Goal: Information Seeking & Learning: Learn about a topic

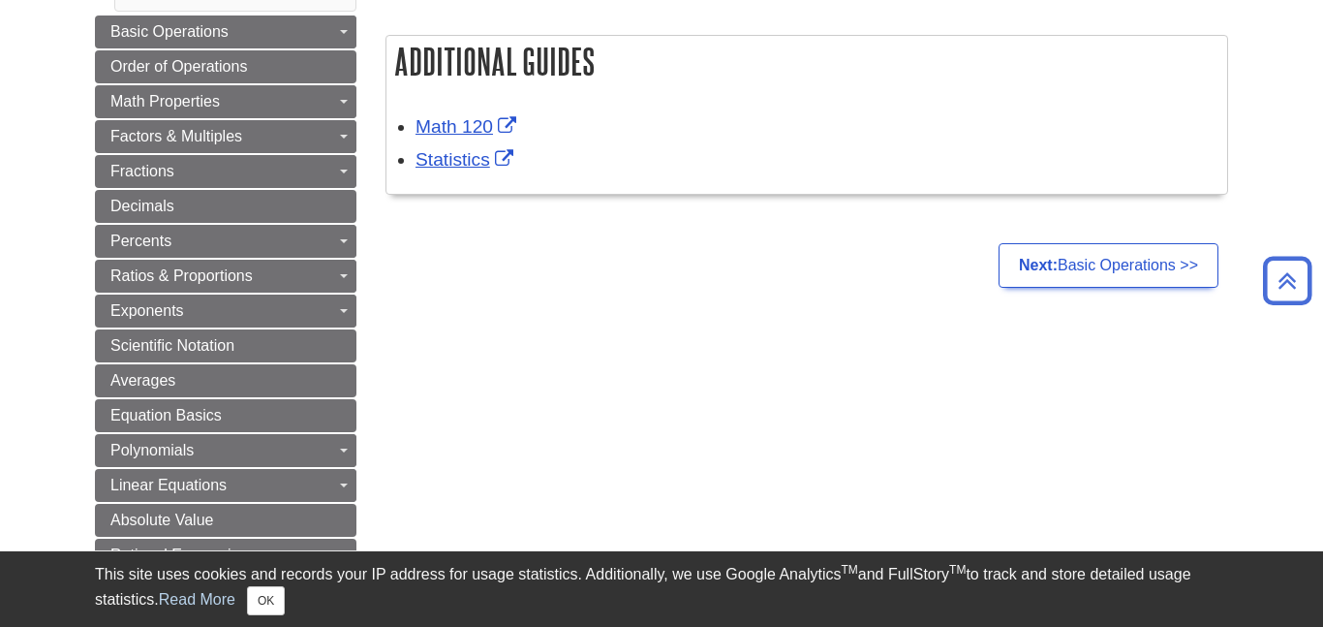
scroll to position [300, 0]
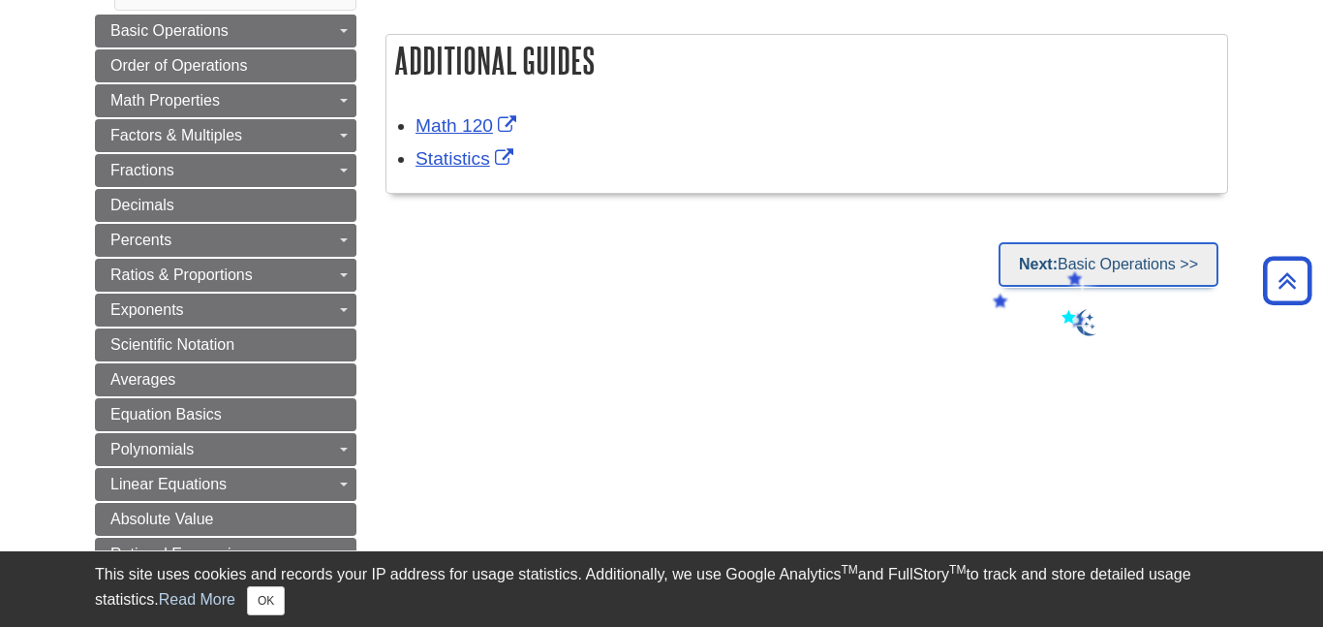
click at [1064, 269] on link "Next: Basic Operations >>" at bounding box center [1108, 264] width 220 height 45
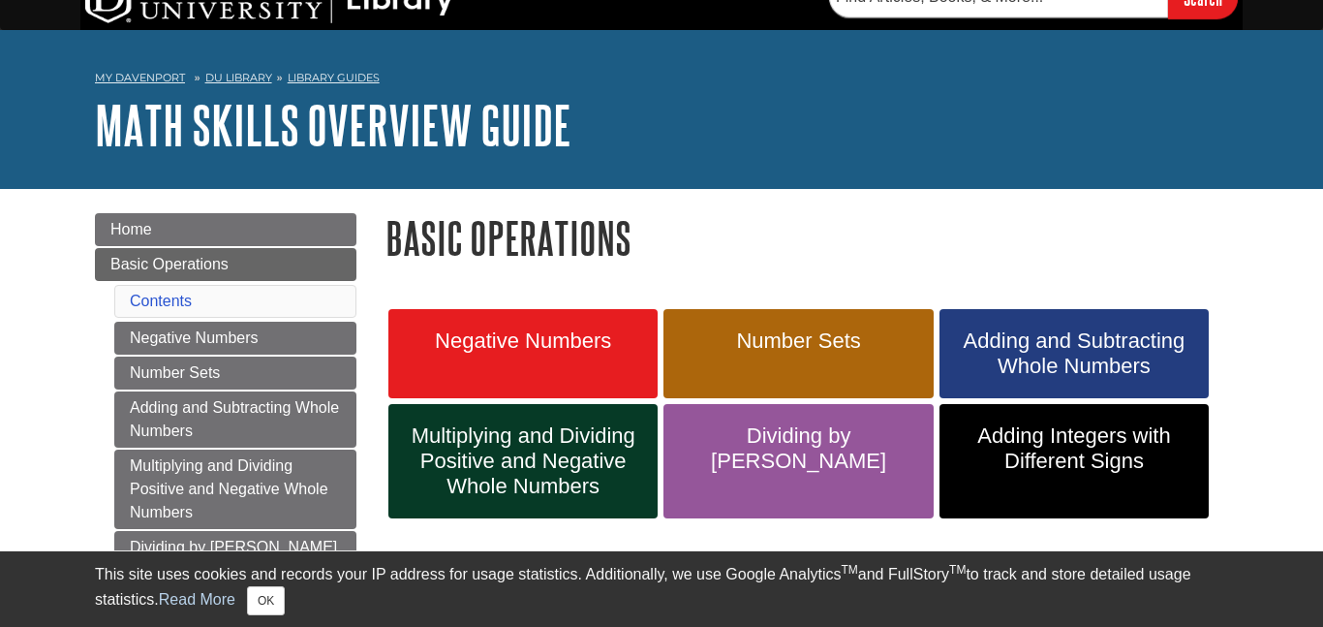
scroll to position [26, 0]
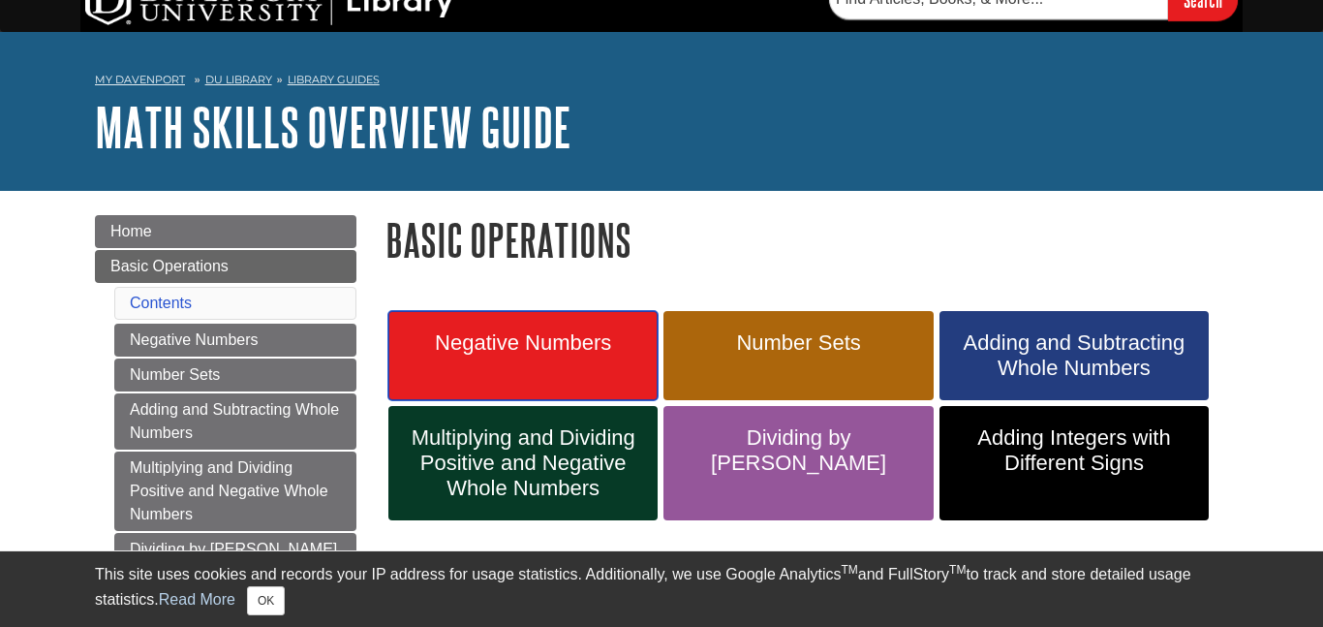
click at [583, 362] on link "Negative Numbers" at bounding box center [522, 355] width 269 height 89
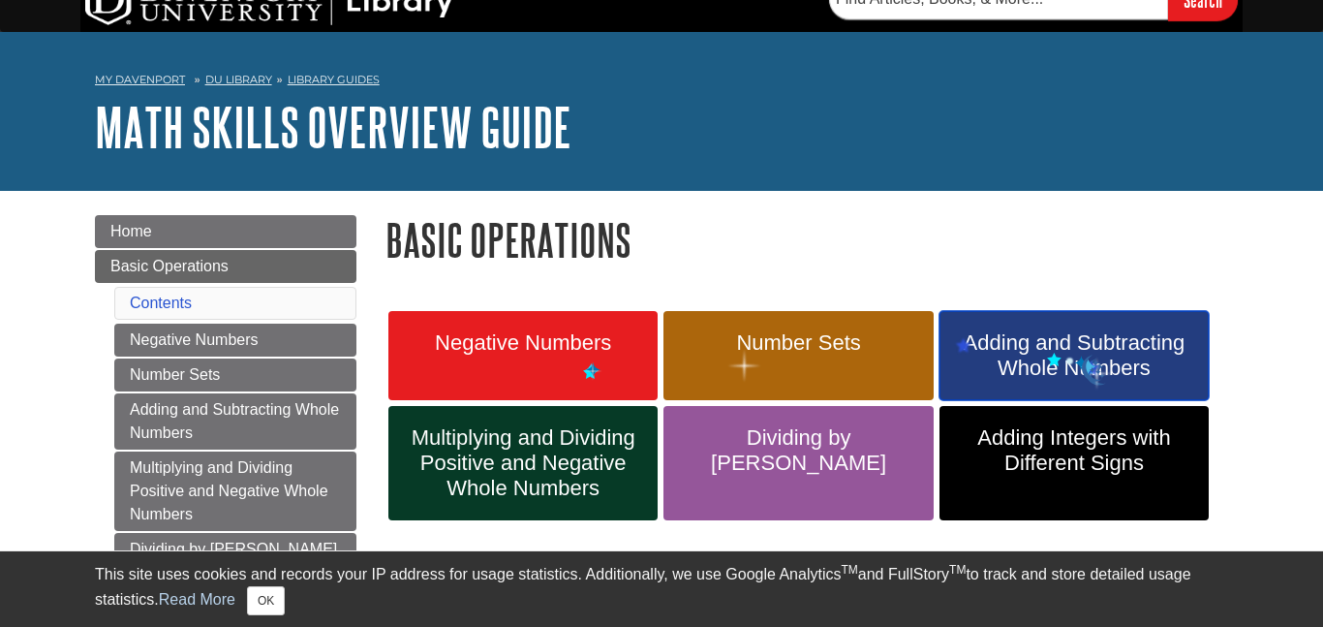
click at [1079, 359] on span "Adding and Subtracting Whole Numbers" at bounding box center [1074, 355] width 240 height 50
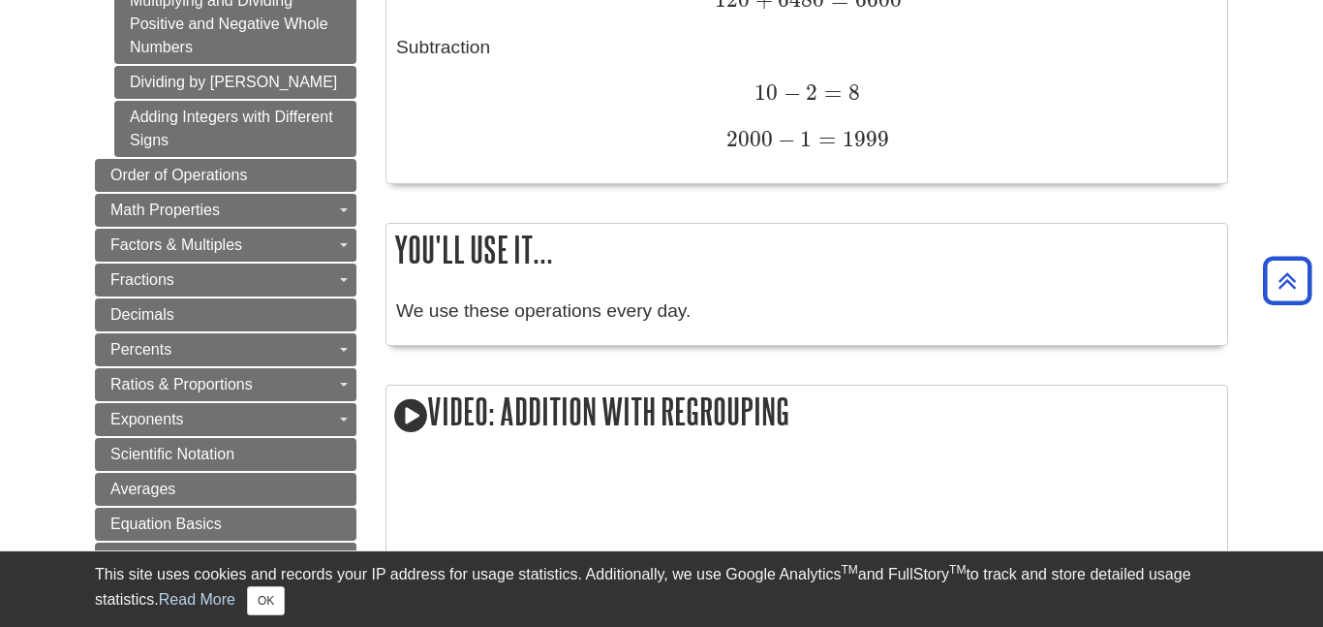
scroll to position [897, 0]
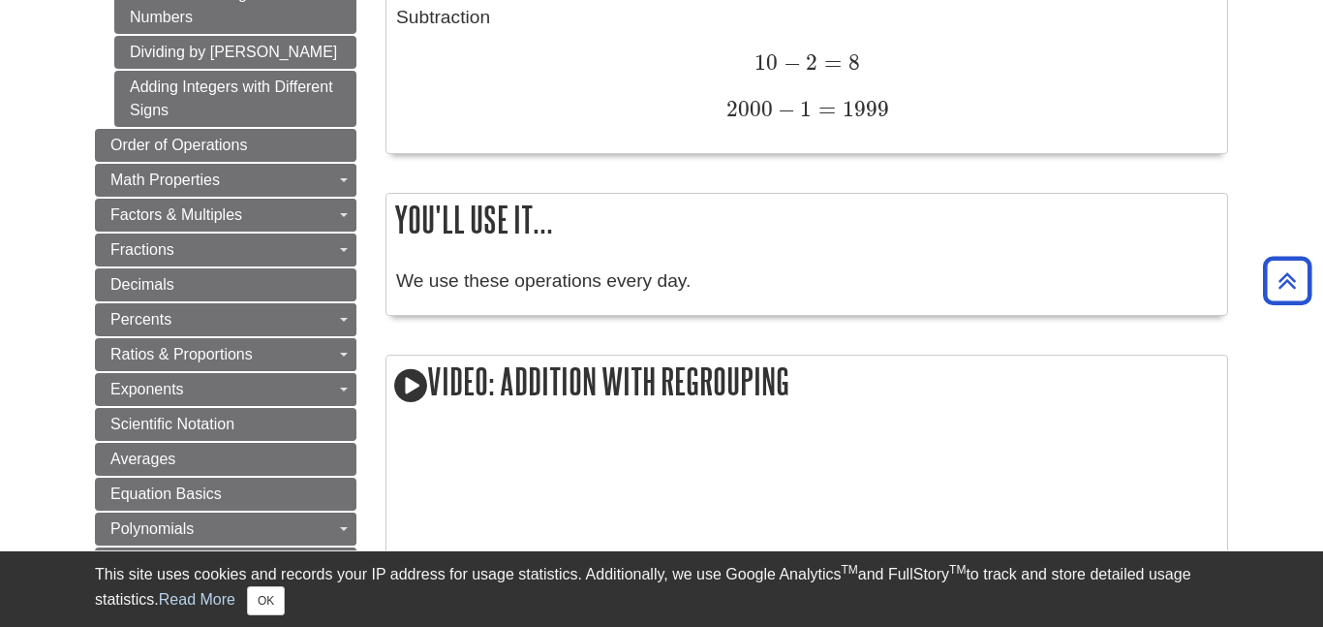
click at [618, 281] on p "We use these operations every day." at bounding box center [806, 281] width 821 height 28
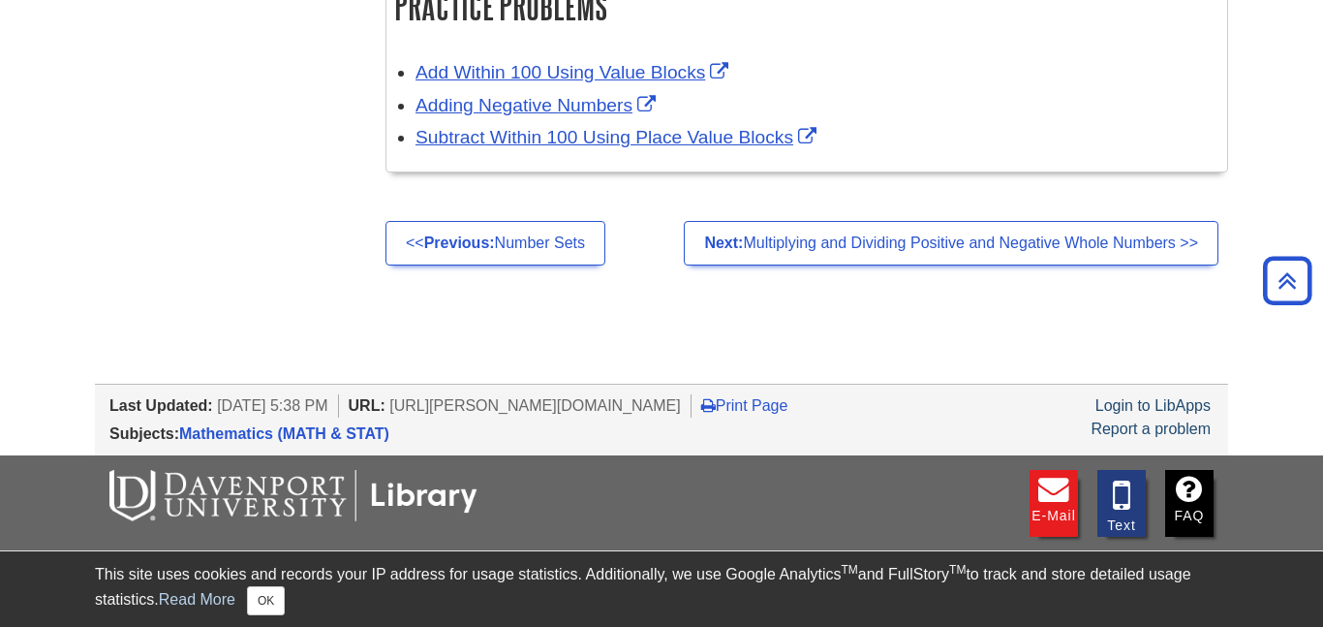
scroll to position [3033, 0]
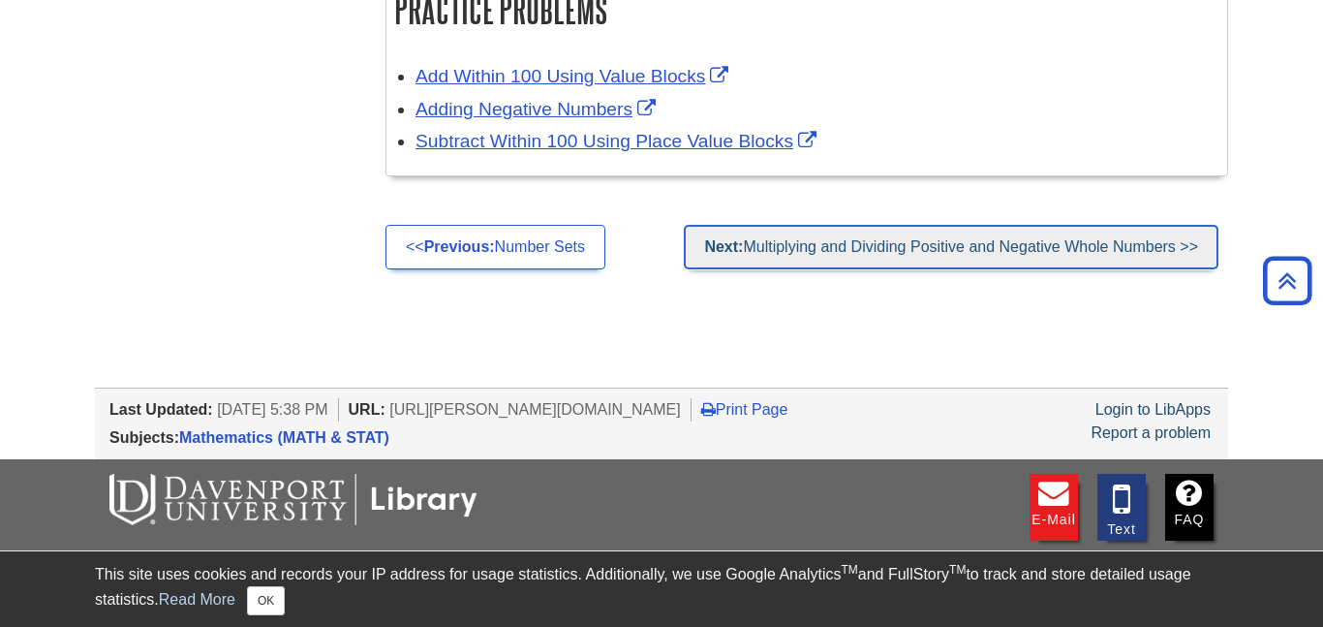
click at [836, 252] on link "Next: Multiplying and Dividing Positive and Negative Whole Numbers >>" at bounding box center [951, 247] width 535 height 45
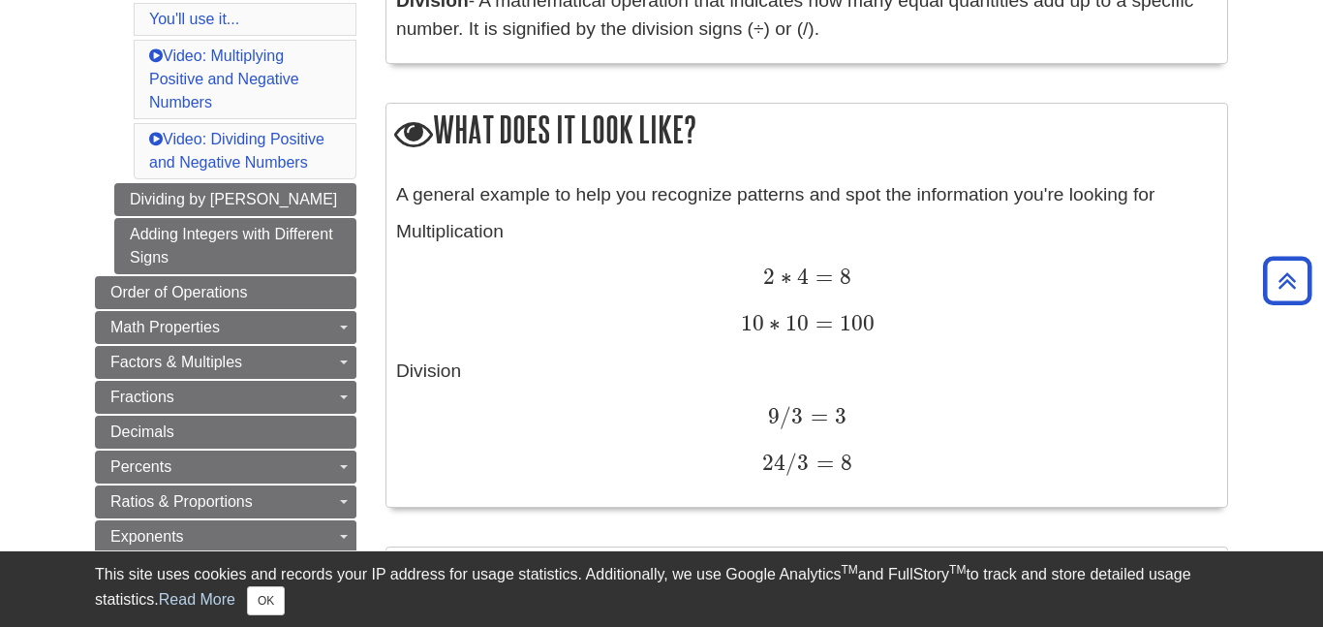
scroll to position [594, 0]
click at [803, 246] on div "A general example to help you recognize patterns and spot the information you'r…" at bounding box center [806, 338] width 821 height 317
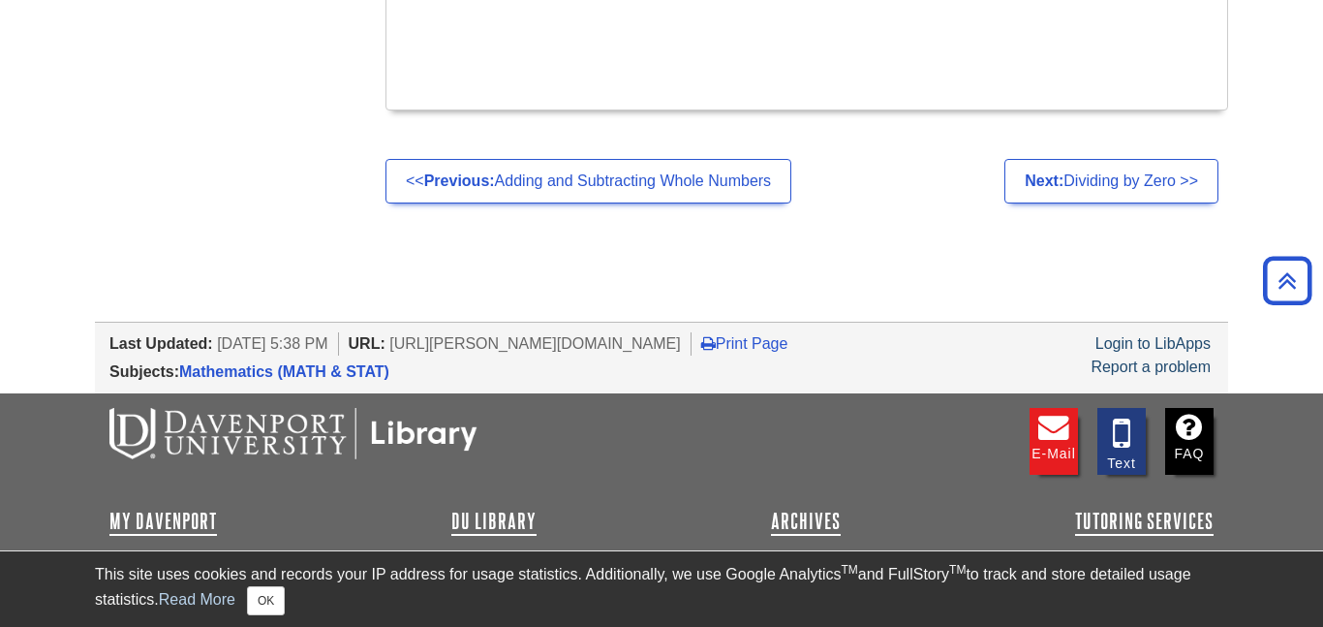
scroll to position [2041, 0]
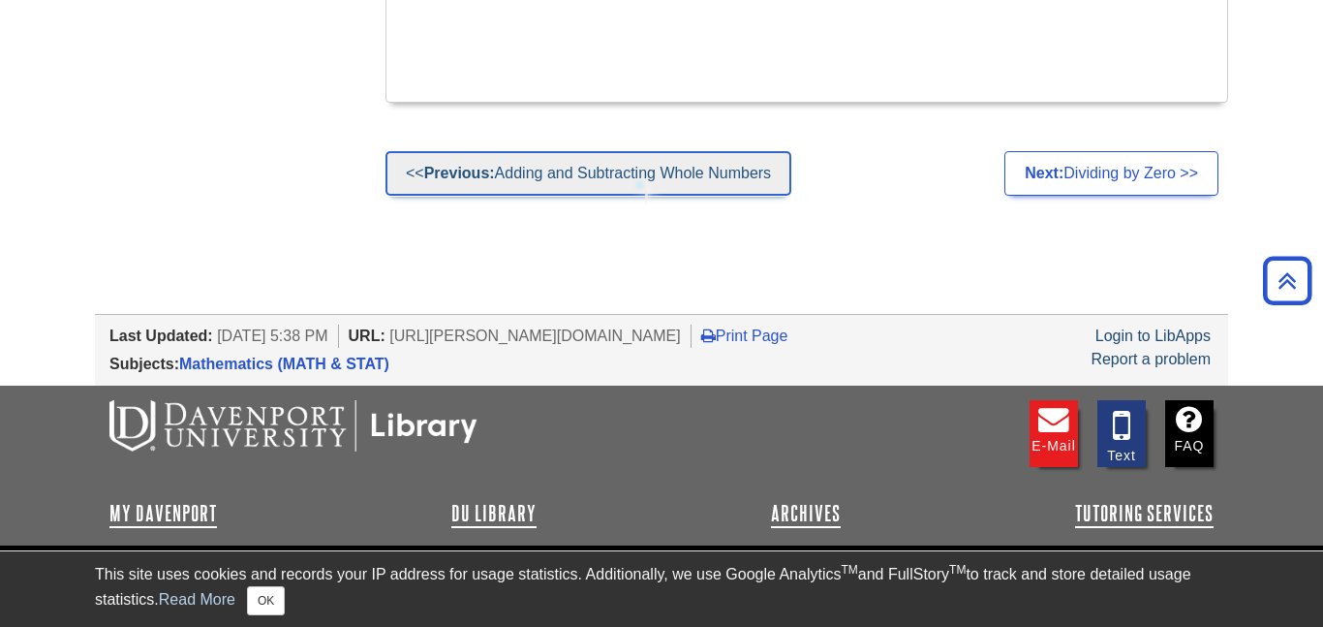
click at [632, 173] on link "<< Previous: Adding and Subtracting Whole Numbers" at bounding box center [588, 173] width 406 height 45
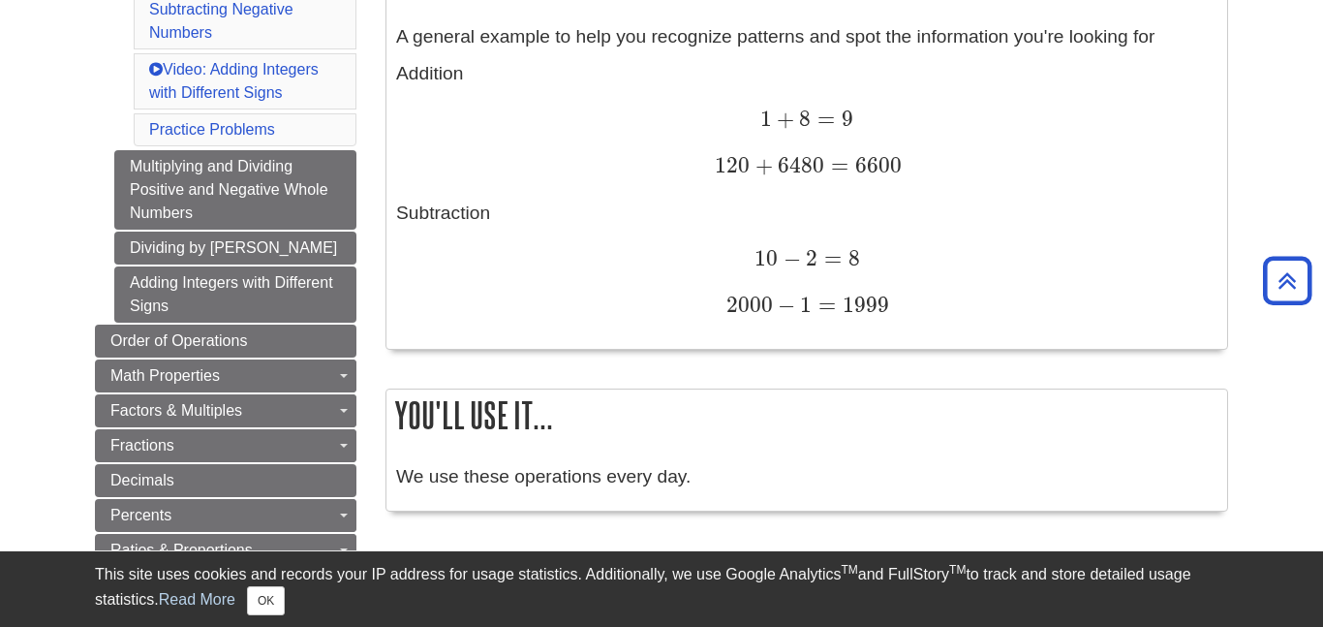
scroll to position [699, 0]
